Goal: Navigation & Orientation: Understand site structure

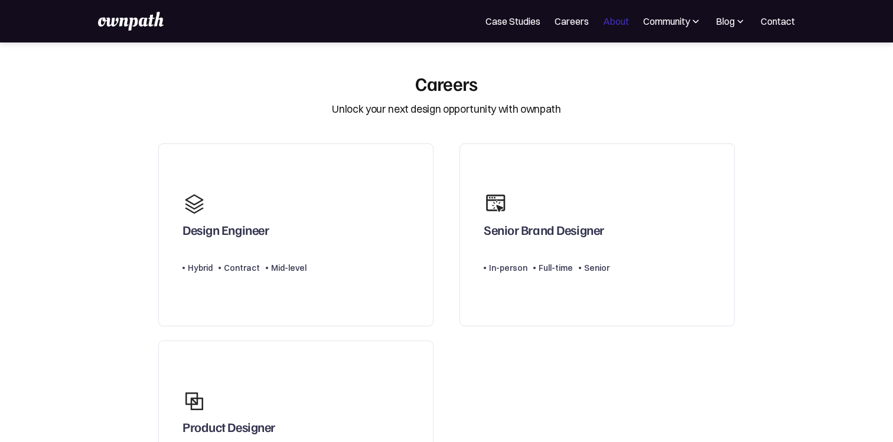
click at [612, 14] on link "About" at bounding box center [616, 21] width 26 height 14
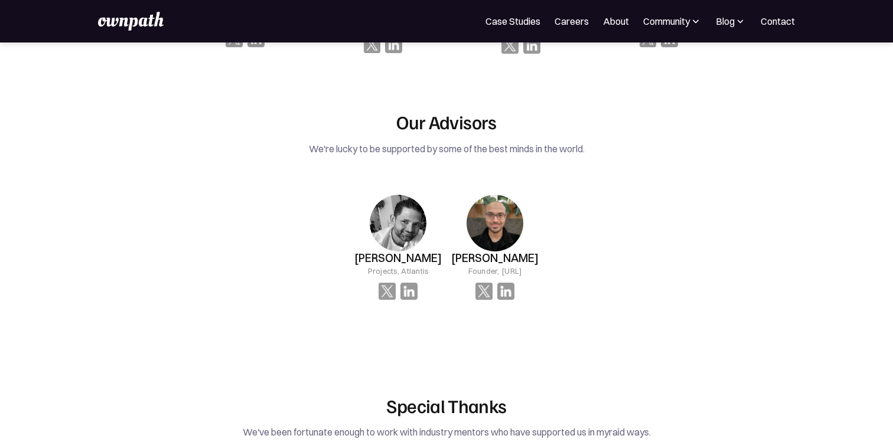
scroll to position [1596, 0]
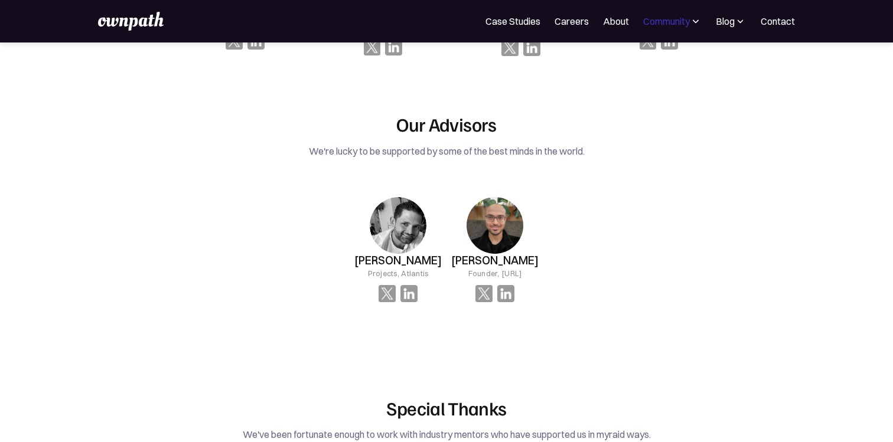
click at [687, 23] on div "Community" at bounding box center [666, 21] width 47 height 14
click at [652, 66] on div "Events" at bounding box center [646, 64] width 44 height 14
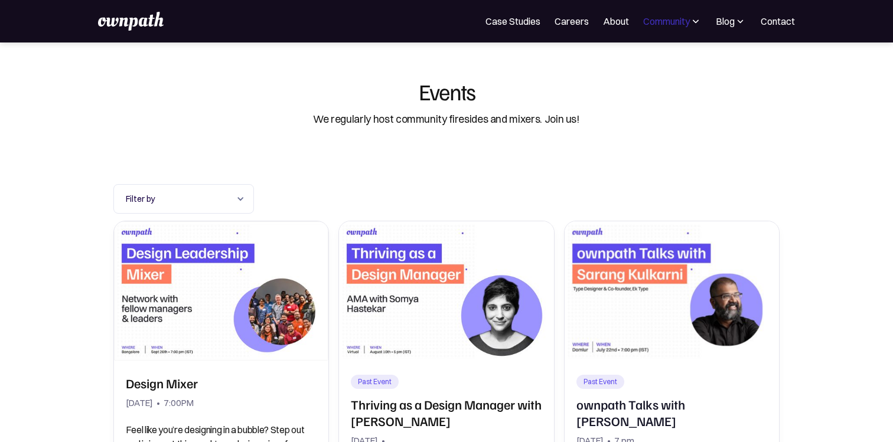
click at [677, 20] on div "Community" at bounding box center [666, 21] width 47 height 14
click at [664, 94] on div "Resources" at bounding box center [646, 91] width 44 height 14
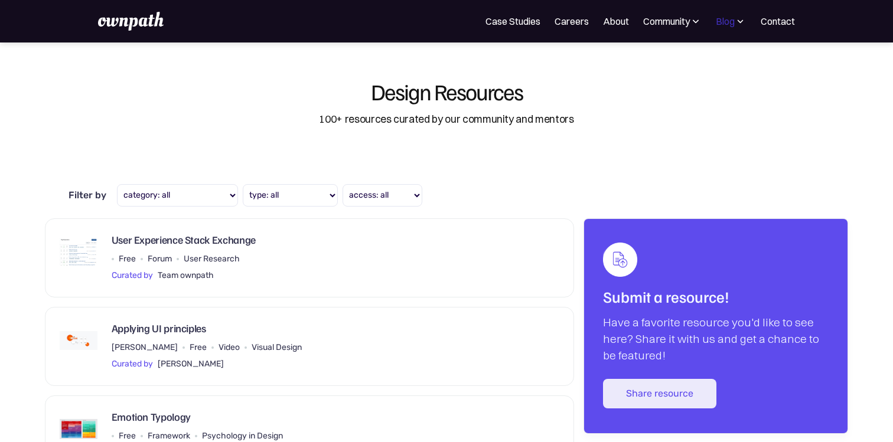
click at [728, 24] on div "Blog" at bounding box center [725, 21] width 19 height 14
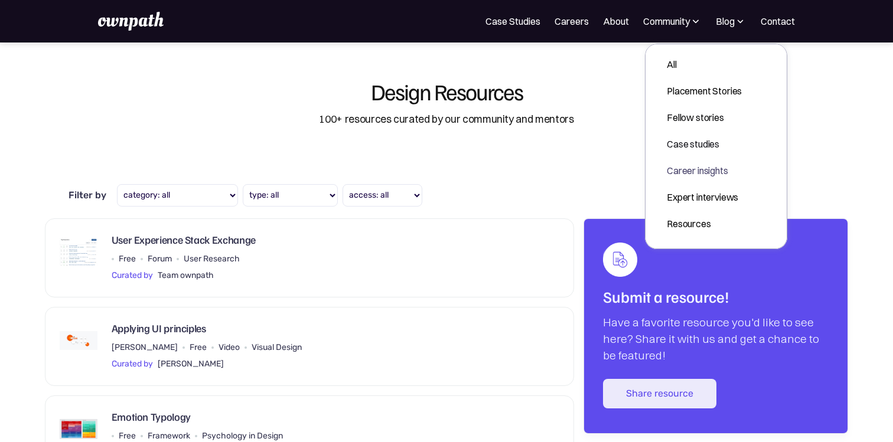
click at [715, 165] on div "Career insights" at bounding box center [704, 171] width 75 height 14
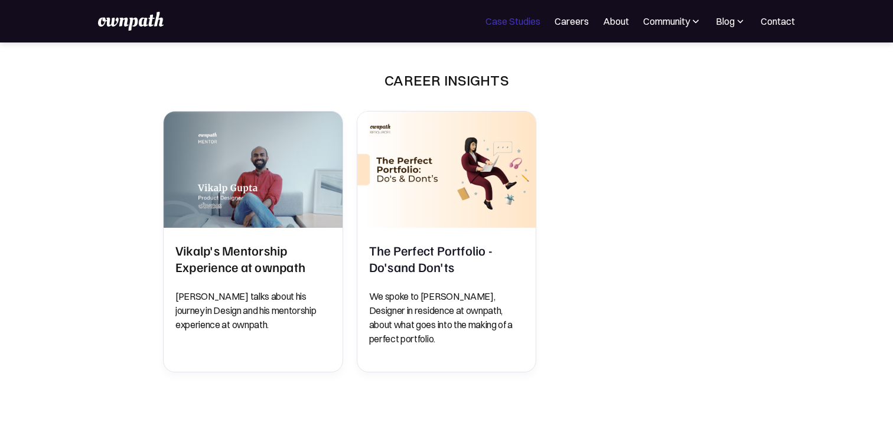
click at [510, 24] on link "Case Studies" at bounding box center [512, 21] width 55 height 14
